Goal: Communication & Community: Answer question/provide support

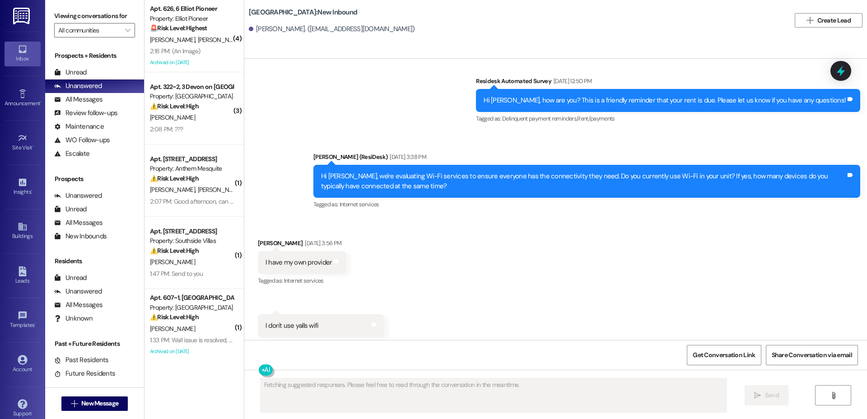
scroll to position [2229, 0]
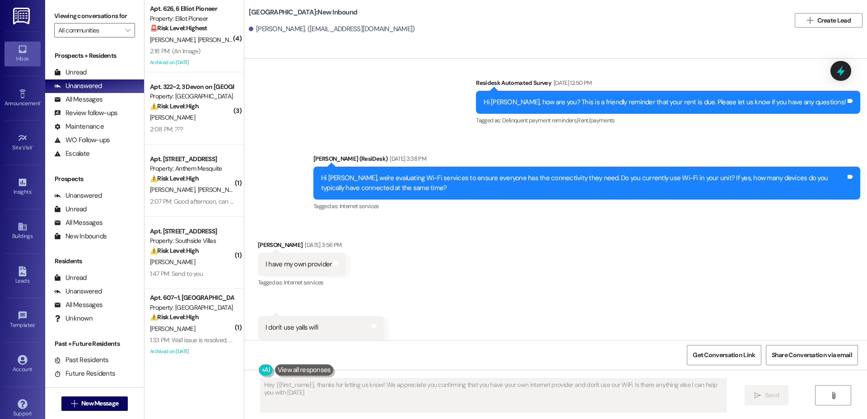
type textarea "Hey {{first_name}}, thanks for letting us know! We appreciate you confirming th…"
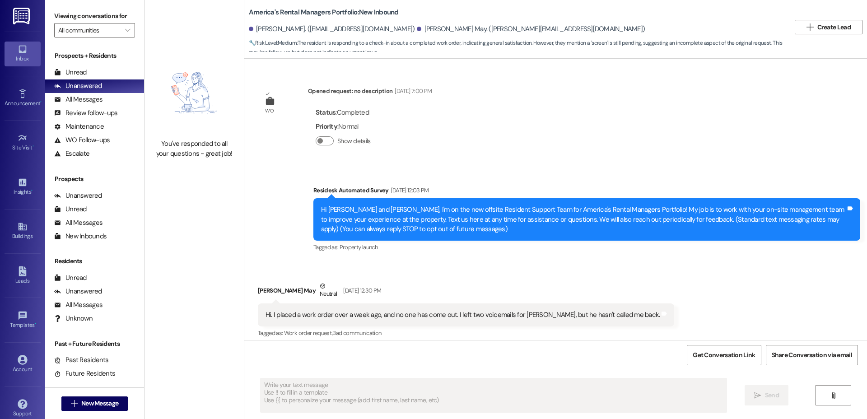
scroll to position [290, 0]
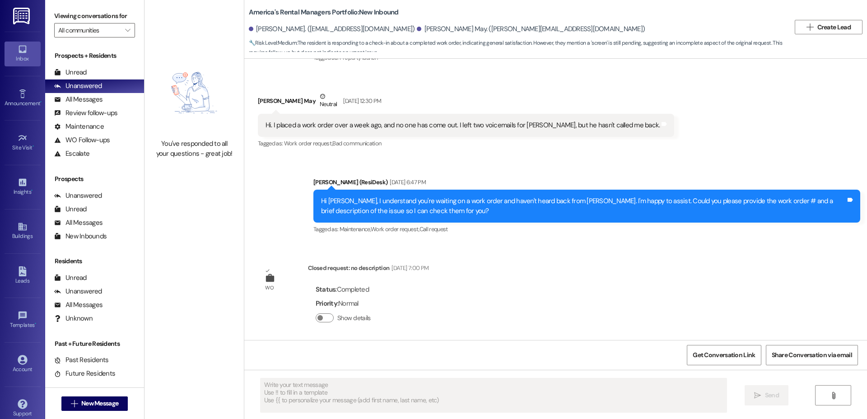
type textarea "Fetching suggested responses. Please feel free to read through the conversation…"
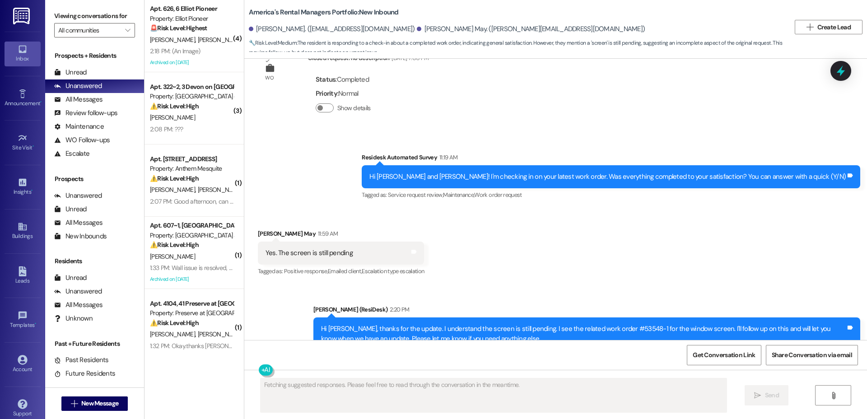
scroll to position [297, 0]
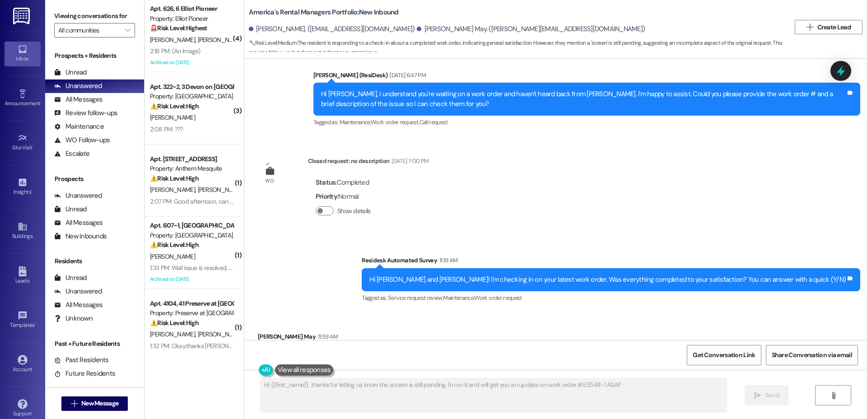
type textarea "Hi {{first_name}}, thanks for letting us know the screen is still pending. I'm …"
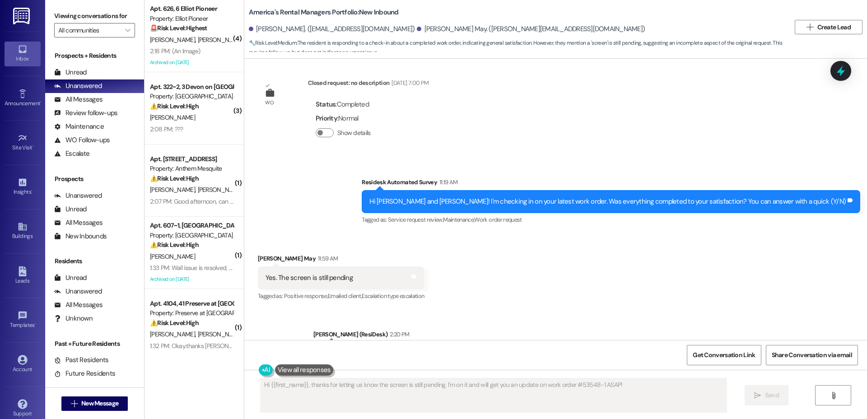
scroll to position [356, 0]
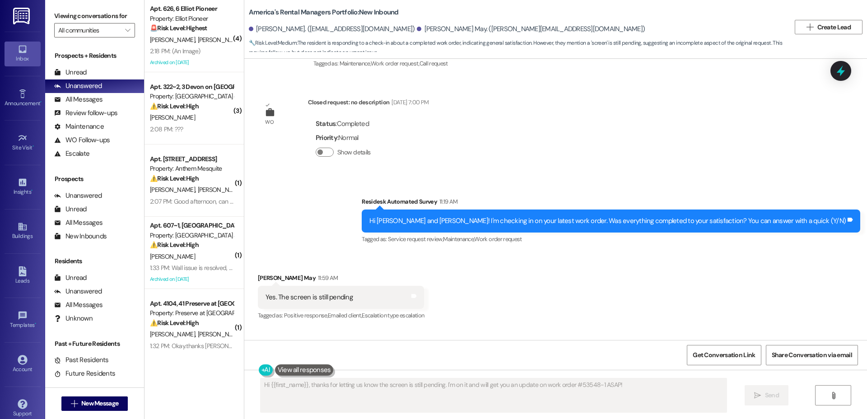
click at [350, 152] on label "Show details" at bounding box center [353, 152] width 33 height 9
click at [334, 152] on button "Show details" at bounding box center [325, 152] width 18 height 9
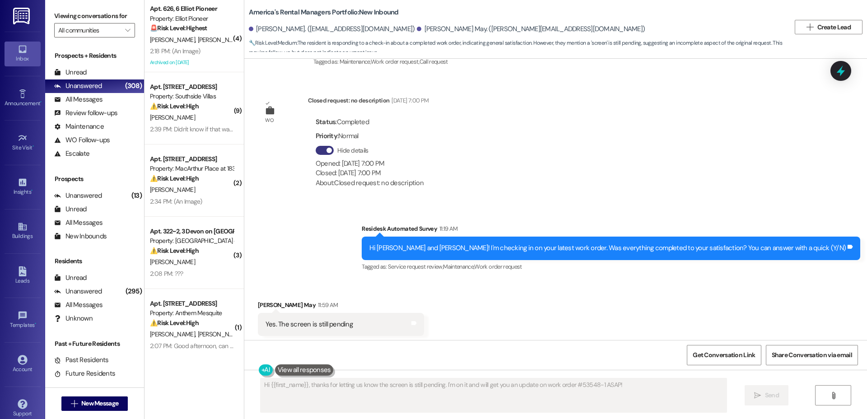
scroll to position [365, 0]
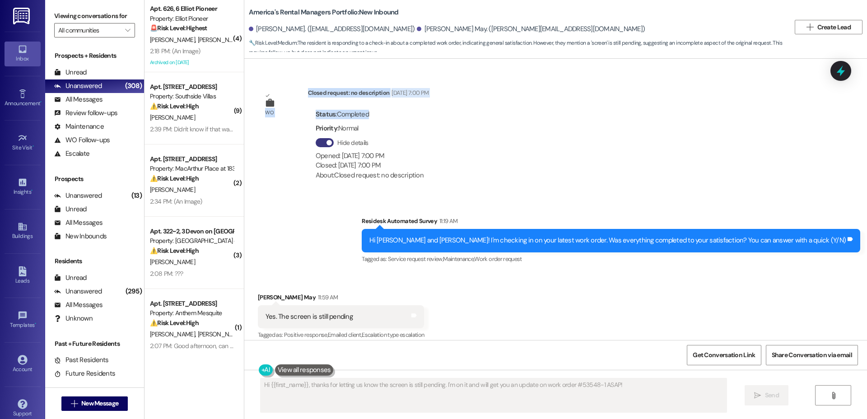
drag, startPoint x: 371, startPoint y: 111, endPoint x: 256, endPoint y: 189, distance: 139.1
click at [281, 107] on div "WO Closed request: no description [DATE] 7:00 PM Status : Completed Priority : …" at bounding box center [344, 138] width 187 height 115
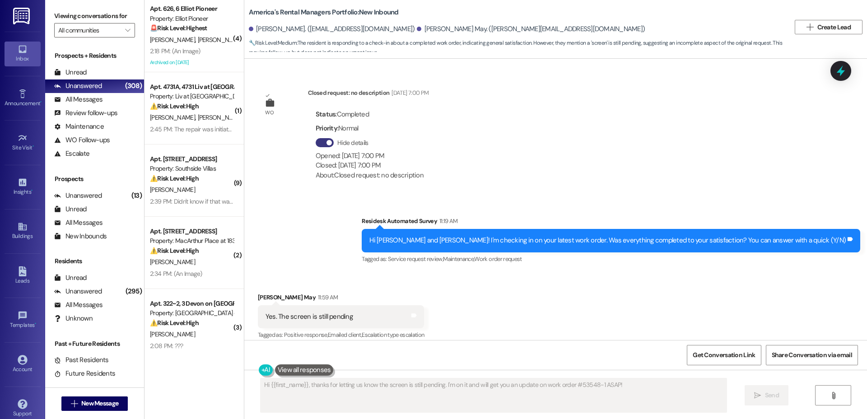
click at [538, 107] on div "WO Opened request: no description [DATE] 7:00 PM Status : Completed Priority : …" at bounding box center [555, 199] width 623 height 281
